Goal: Task Accomplishment & Management: Use online tool/utility

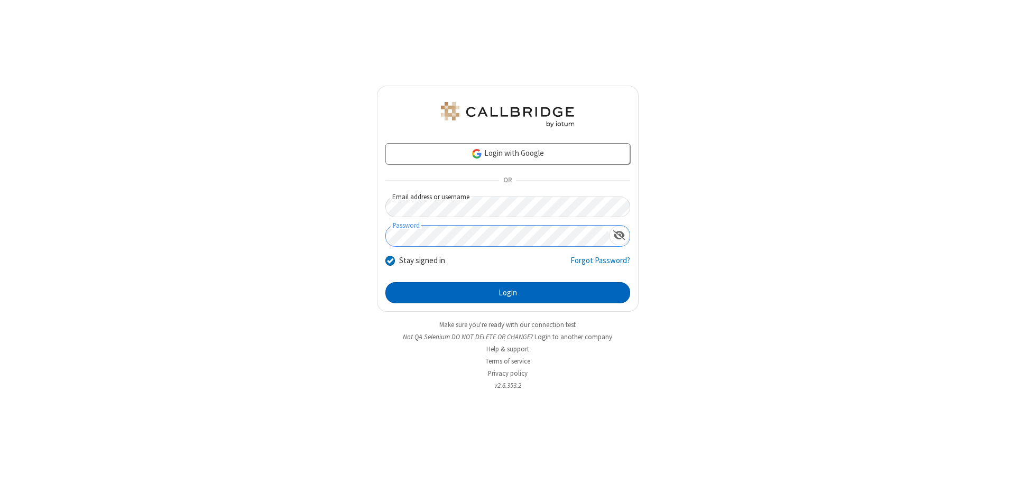
click at [508, 293] on button "Login" at bounding box center [507, 292] width 245 height 21
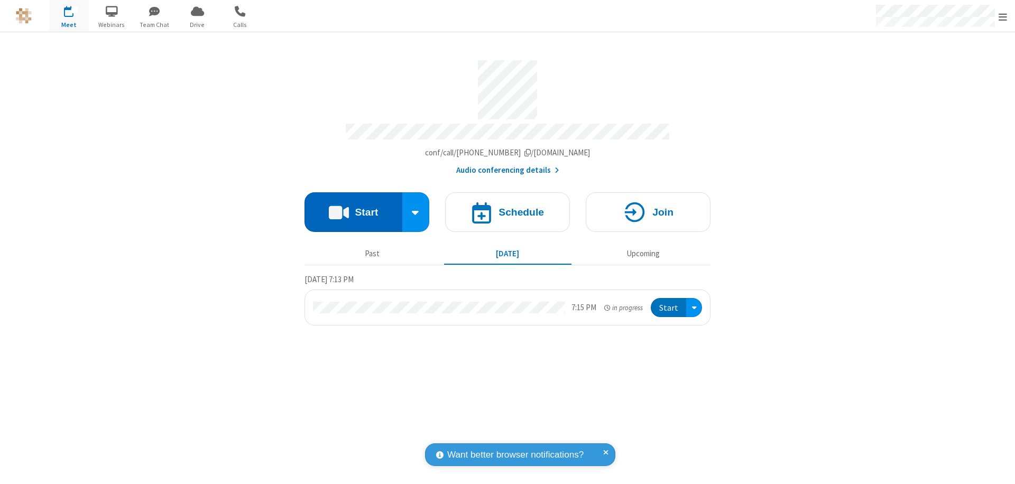
click at [353, 207] on button "Start" at bounding box center [354, 212] width 98 height 40
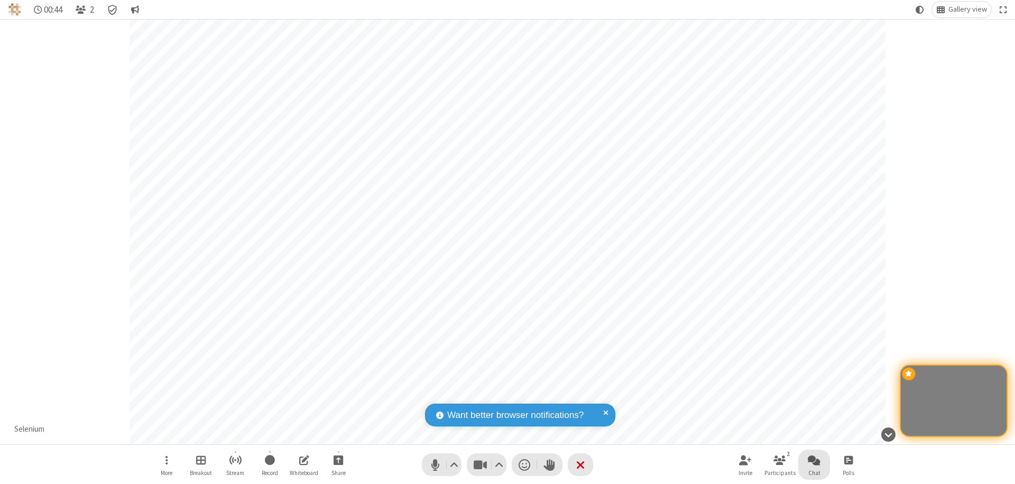
click at [814, 460] on span "Open chat" at bounding box center [814, 460] width 13 height 13
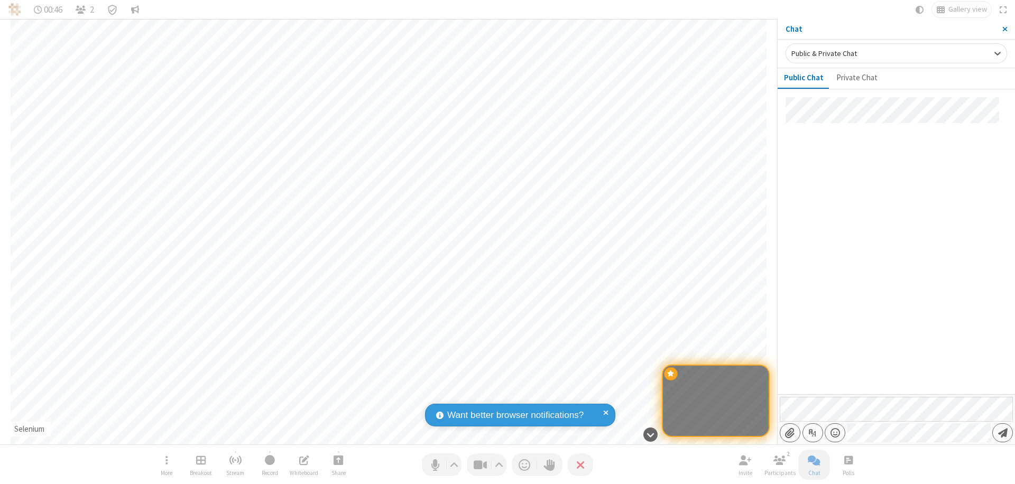
click at [1002, 433] on span "Send message" at bounding box center [1003, 433] width 10 height 11
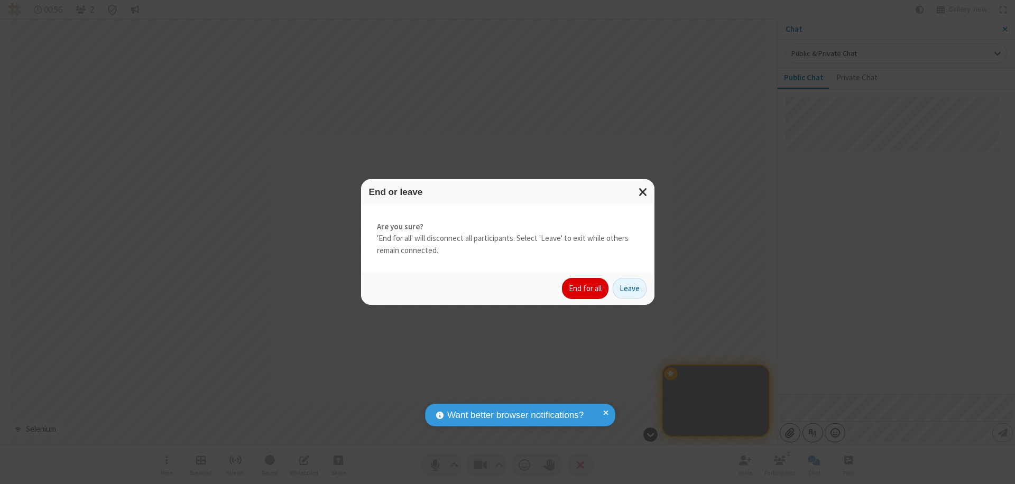
click at [586, 289] on button "End for all" at bounding box center [585, 288] width 47 height 21
